Goal: Task Accomplishment & Management: Use online tool/utility

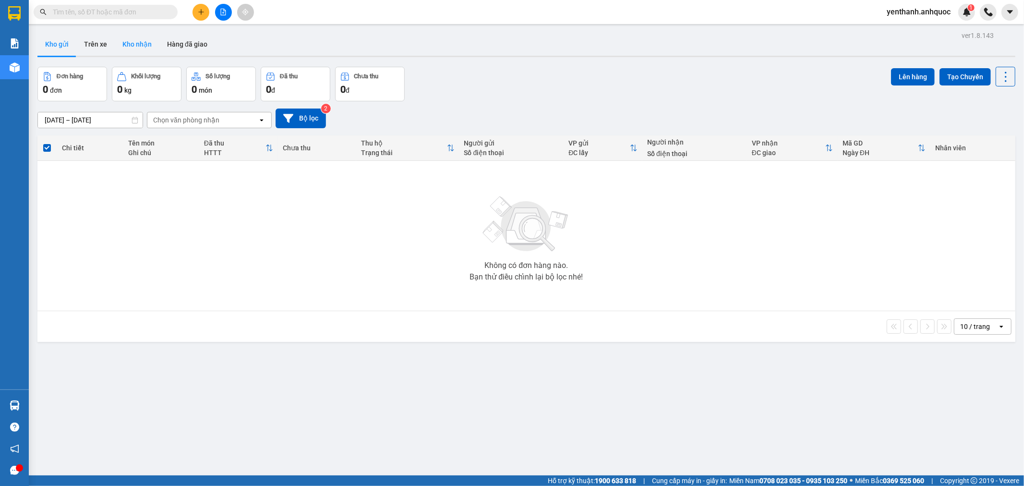
click at [146, 46] on button "Kho nhận" at bounding box center [137, 44] width 45 height 23
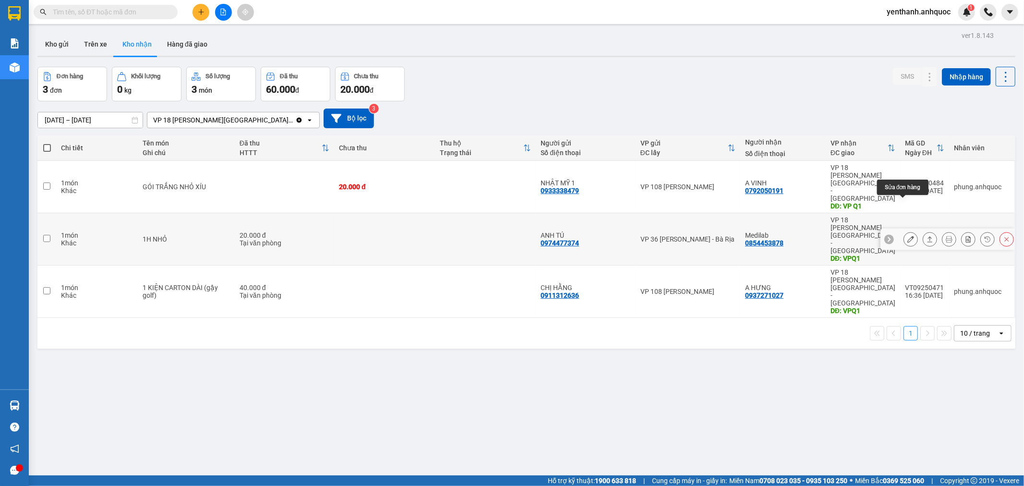
click at [906, 231] on button at bounding box center [910, 239] width 13 height 17
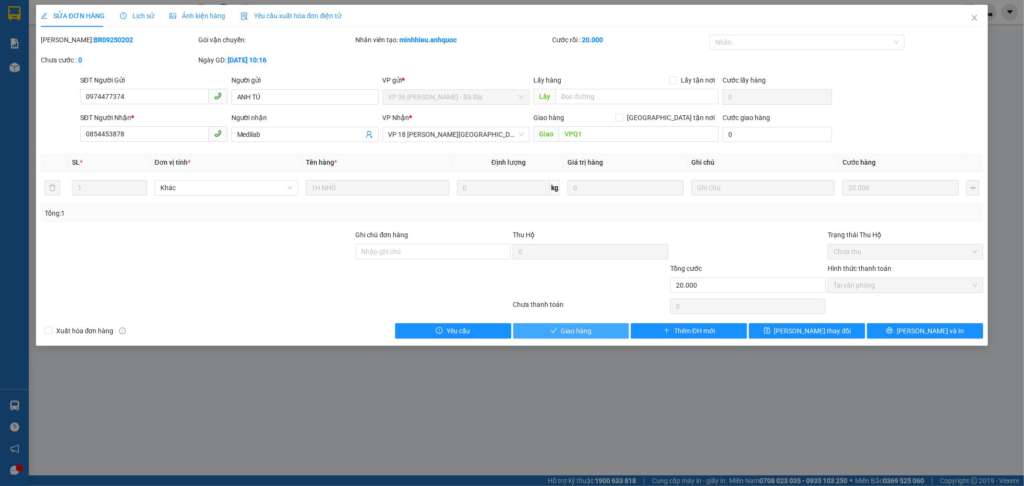
click at [587, 333] on span "Giao hàng" at bounding box center [576, 331] width 31 height 11
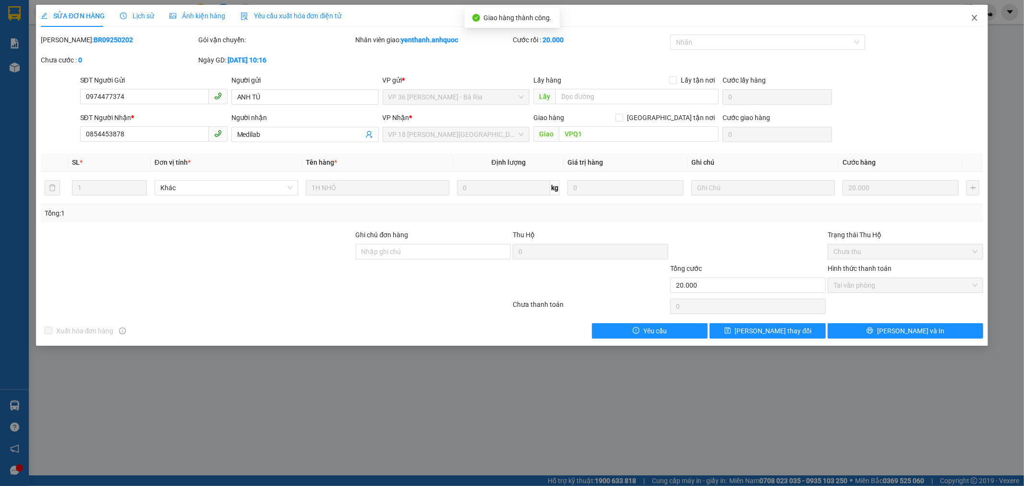
click at [977, 20] on icon "close" at bounding box center [975, 18] width 8 height 8
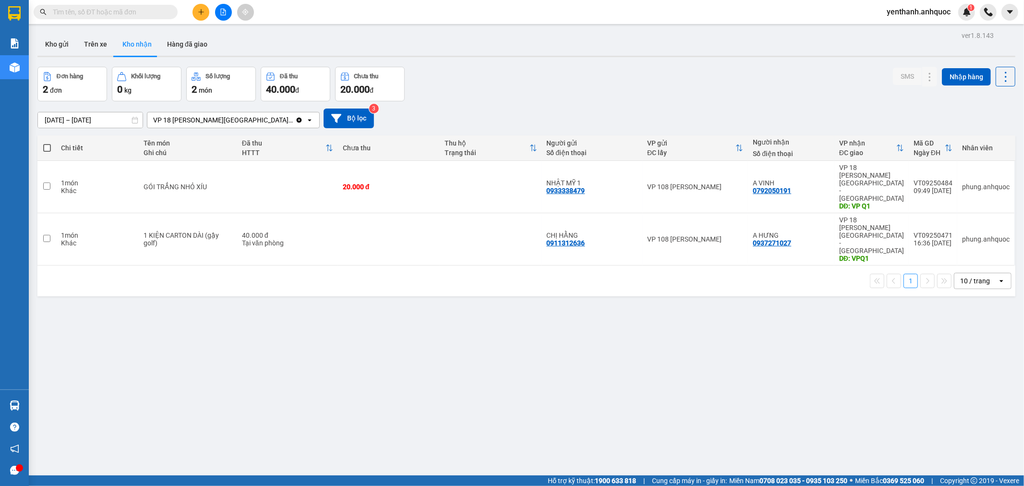
click at [90, 120] on input "[DATE] – [DATE]" at bounding box center [90, 119] width 105 height 15
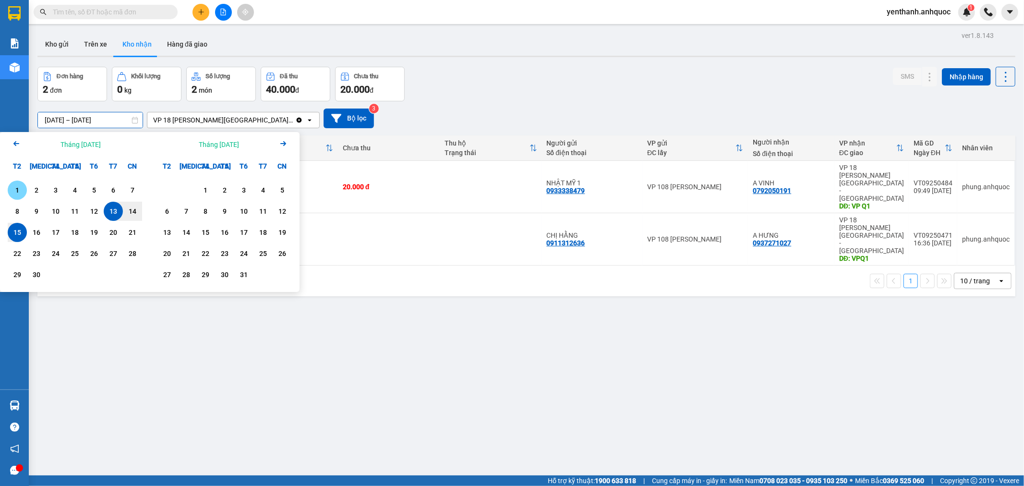
click at [13, 189] on div "1" at bounding box center [17, 190] width 13 height 12
click at [22, 238] on div "15" at bounding box center [17, 233] width 13 height 12
type input "[DATE] – [DATE]"
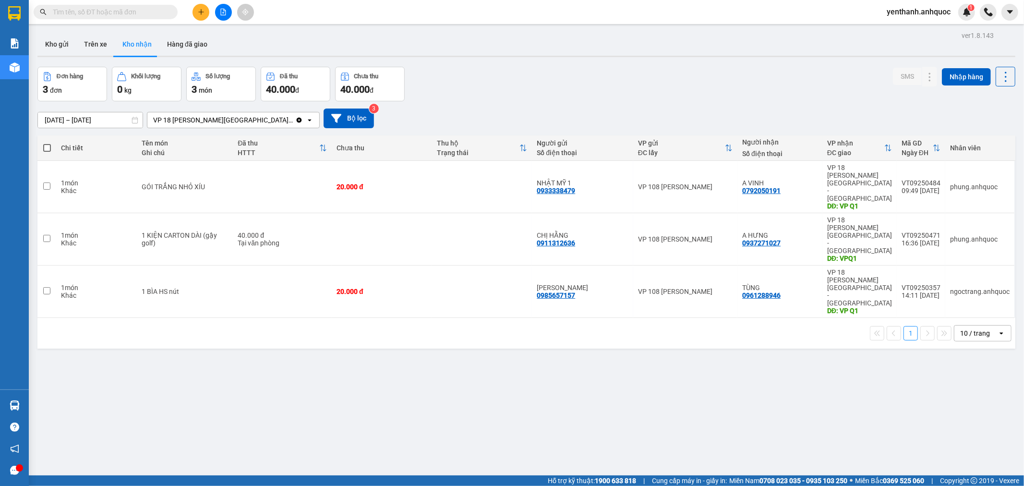
click at [52, 58] on div "Kho gửi Trên xe Kho nhận Hàng đã giao" at bounding box center [526, 45] width 978 height 25
click at [51, 45] on button "Kho gửi" at bounding box center [56, 44] width 39 height 23
